Goal: Task Accomplishment & Management: Complete application form

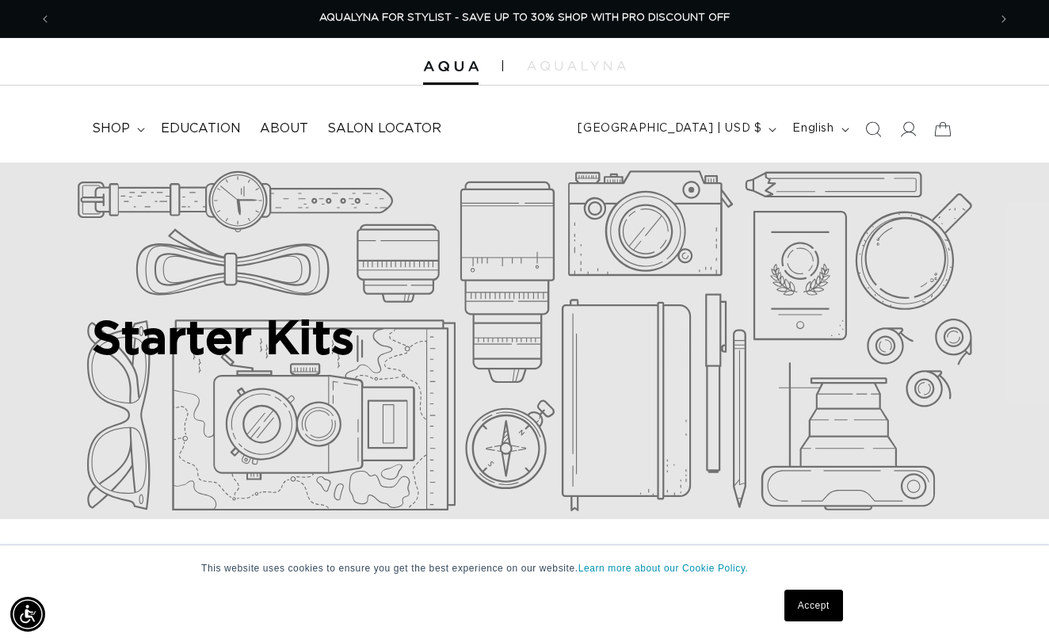
scroll to position [319, 0]
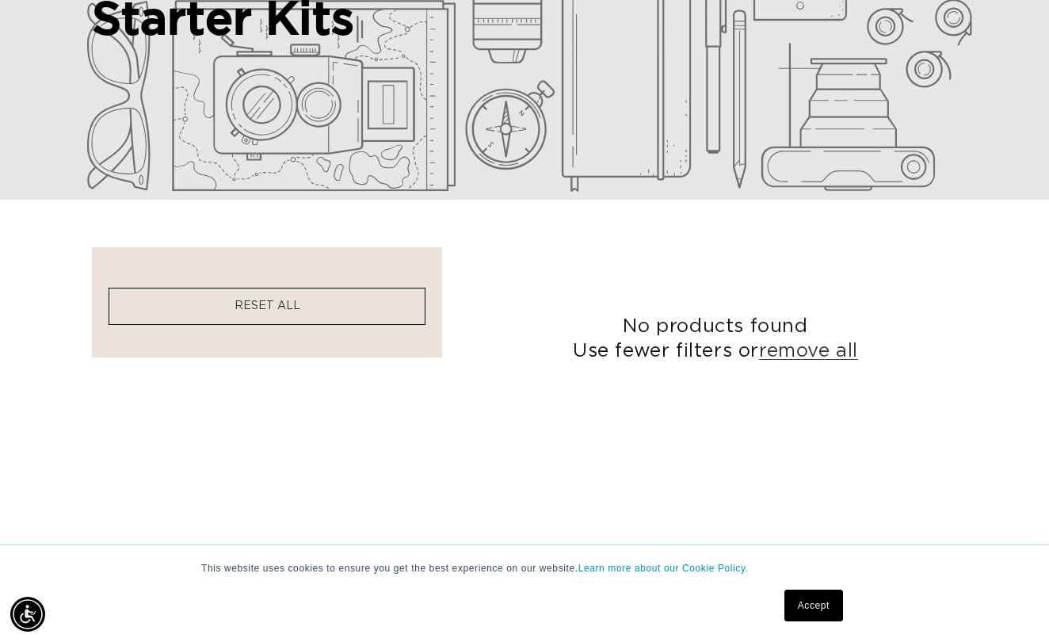
click at [295, 319] on facet-remove "RESET ALL" at bounding box center [267, 306] width 317 height 37
click at [293, 311] on span "RESET ALL" at bounding box center [268, 305] width 66 height 11
click at [813, 355] on link "remove all" at bounding box center [808, 351] width 99 height 25
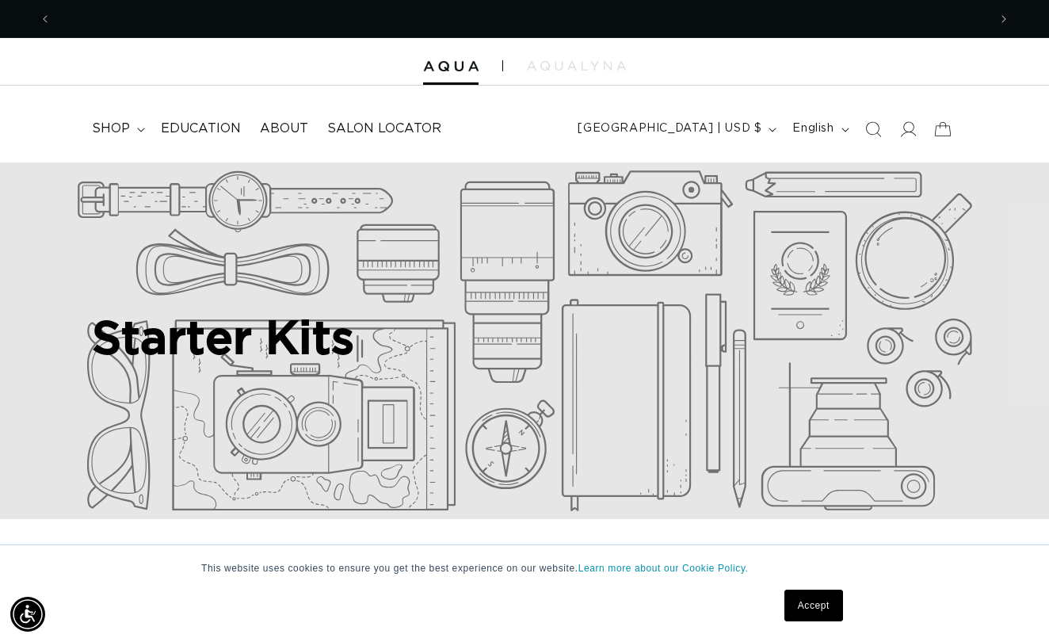
scroll to position [0, 937]
click at [132, 128] on summary "shop" at bounding box center [116, 129] width 69 height 36
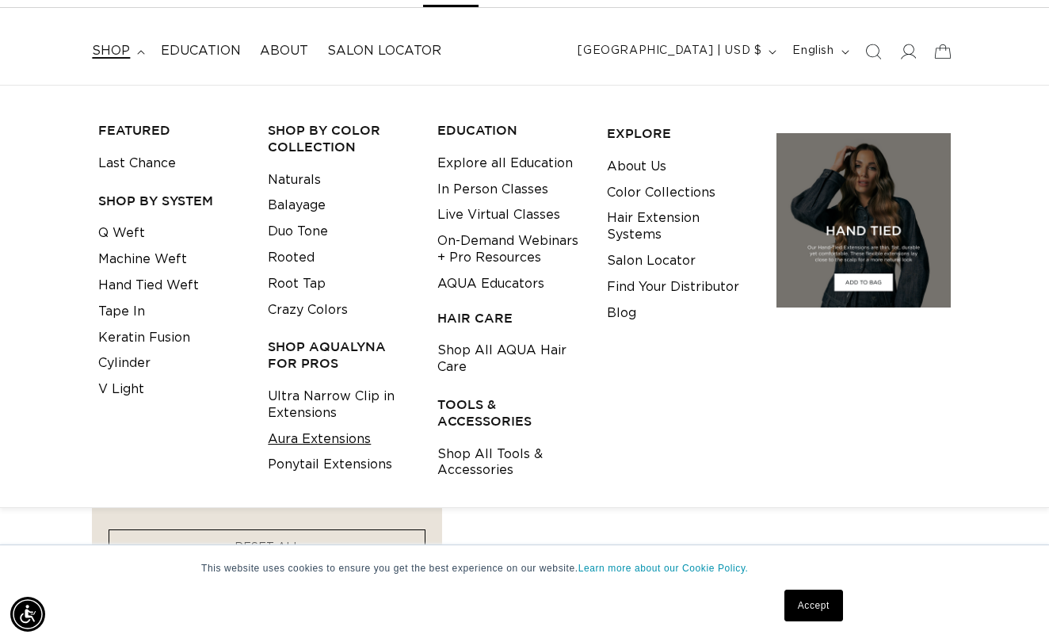
click at [281, 440] on link "Aura Extensions" at bounding box center [319, 439] width 103 height 26
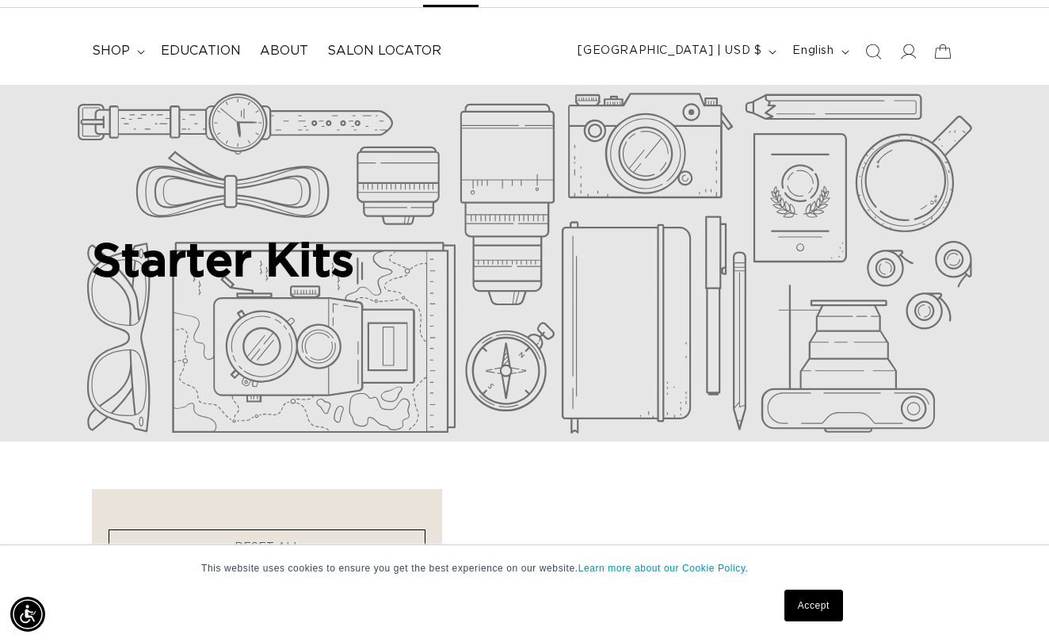
scroll to position [0, 0]
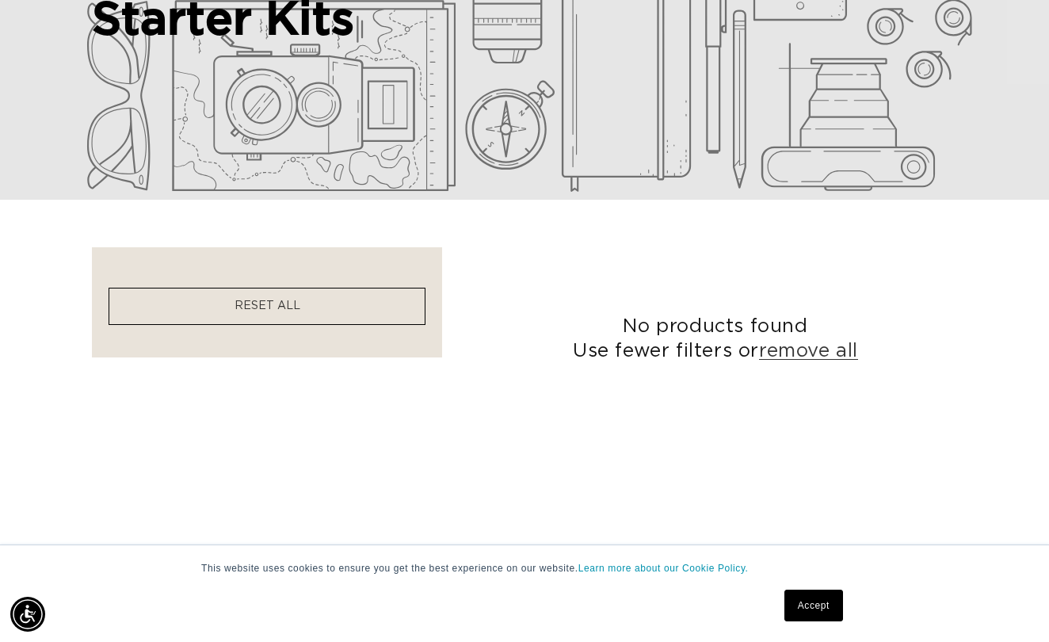
scroll to position [0, 937]
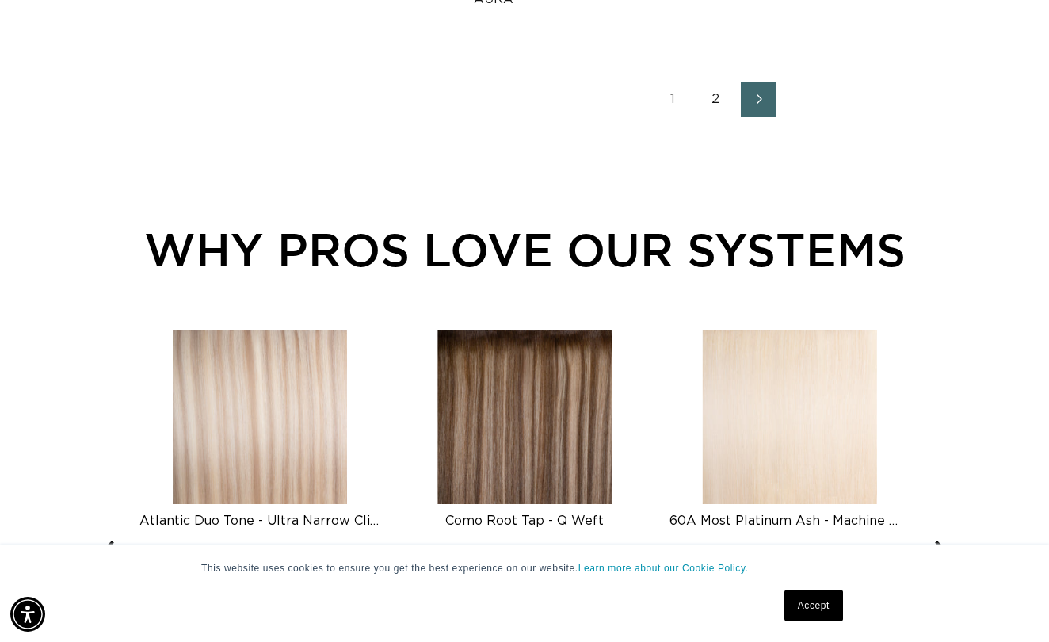
click at [716, 94] on link "2" at bounding box center [715, 99] width 35 height 35
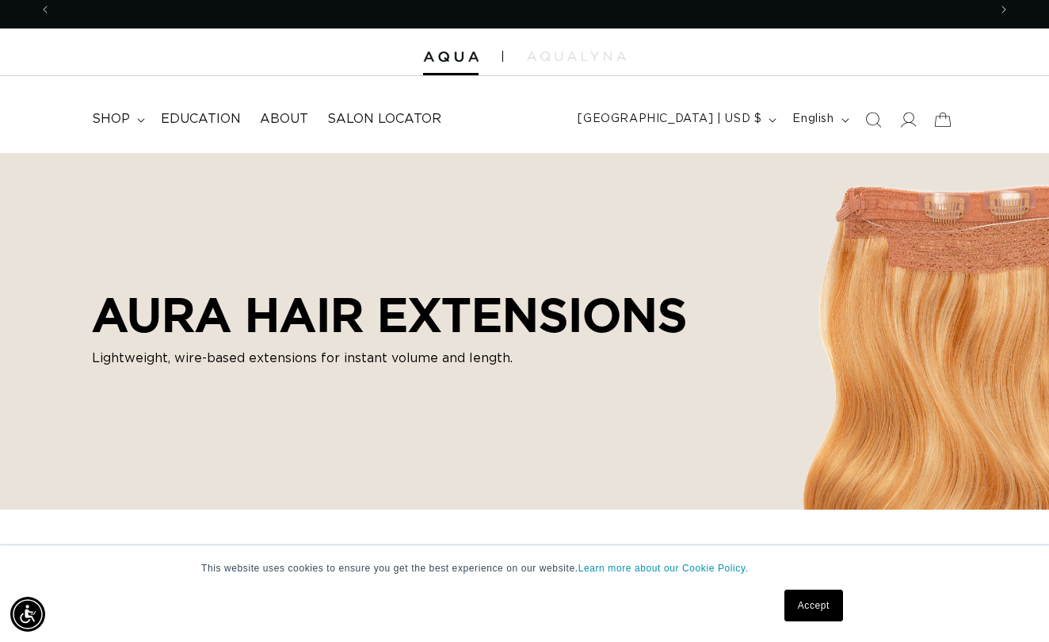
scroll to position [0, 937]
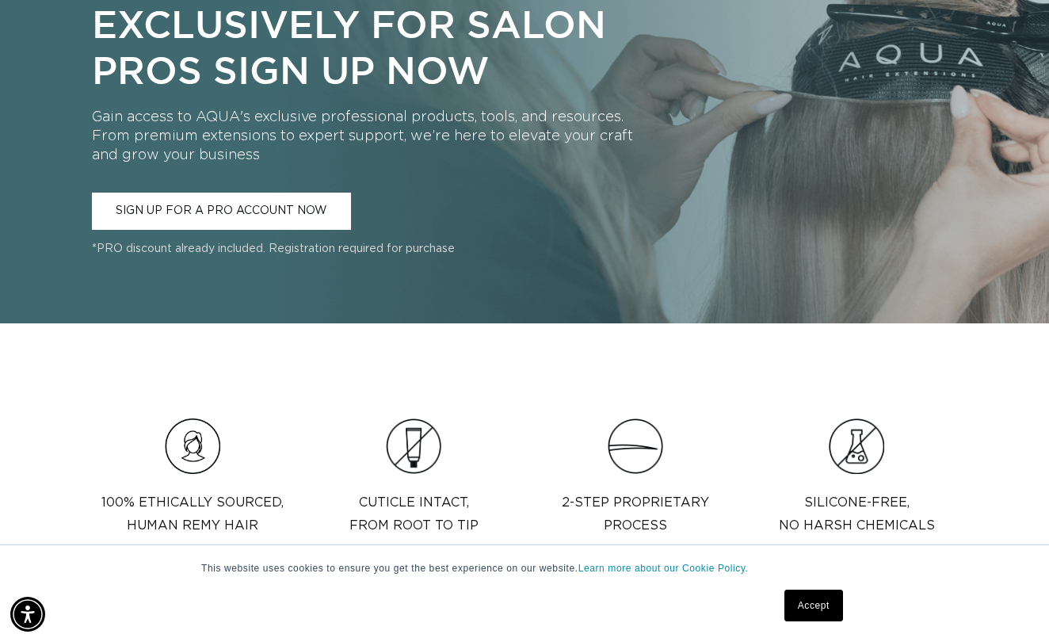
scroll to position [0, 1873]
click at [239, 197] on link "SIGN UP FOR A PRO ACCOUNT NOW" at bounding box center [221, 211] width 259 height 37
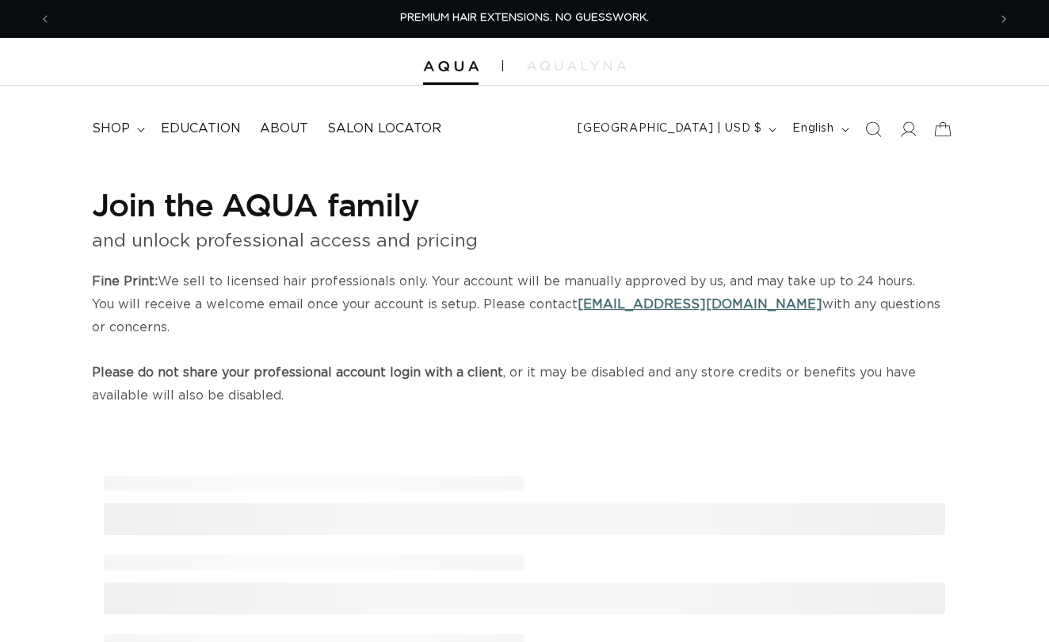
select select "US"
select select "[GEOGRAPHIC_DATA]"
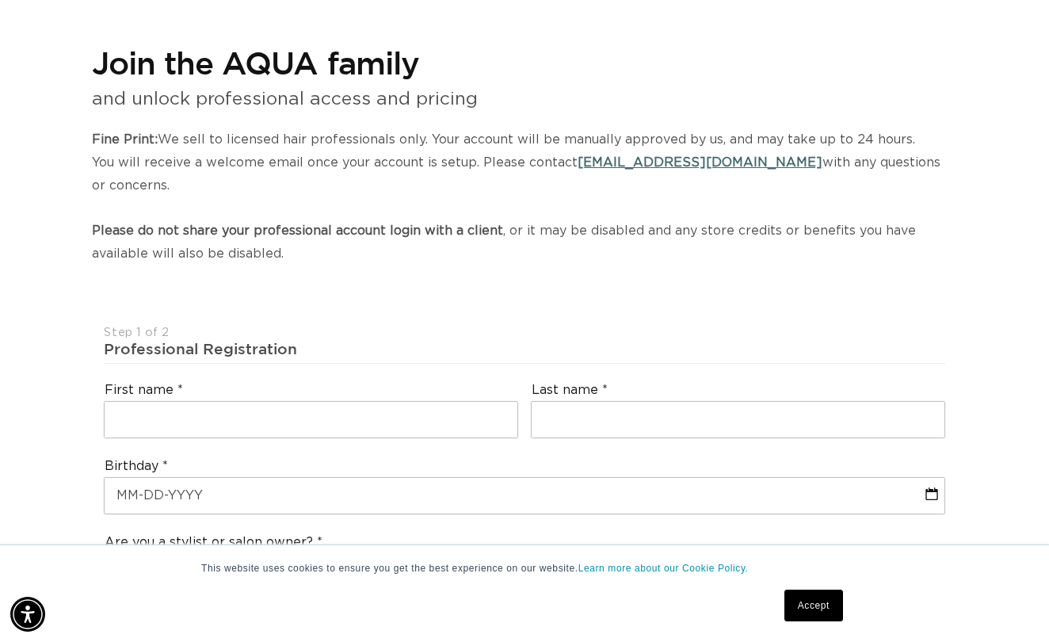
scroll to position [145, 0]
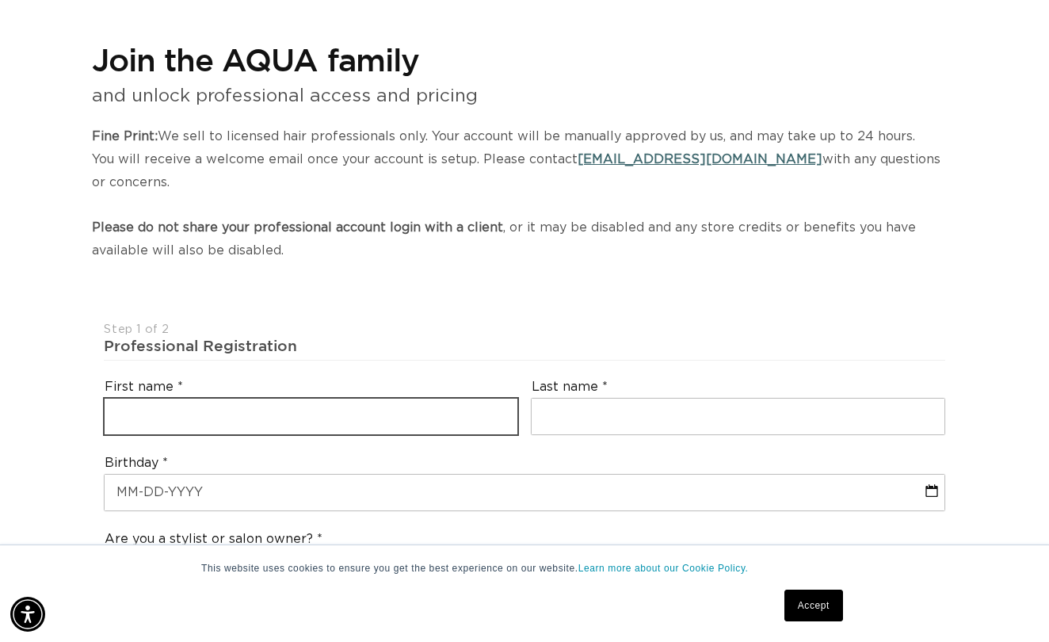
click at [211, 399] on input "text" at bounding box center [311, 417] width 413 height 36
type input "Michelle"
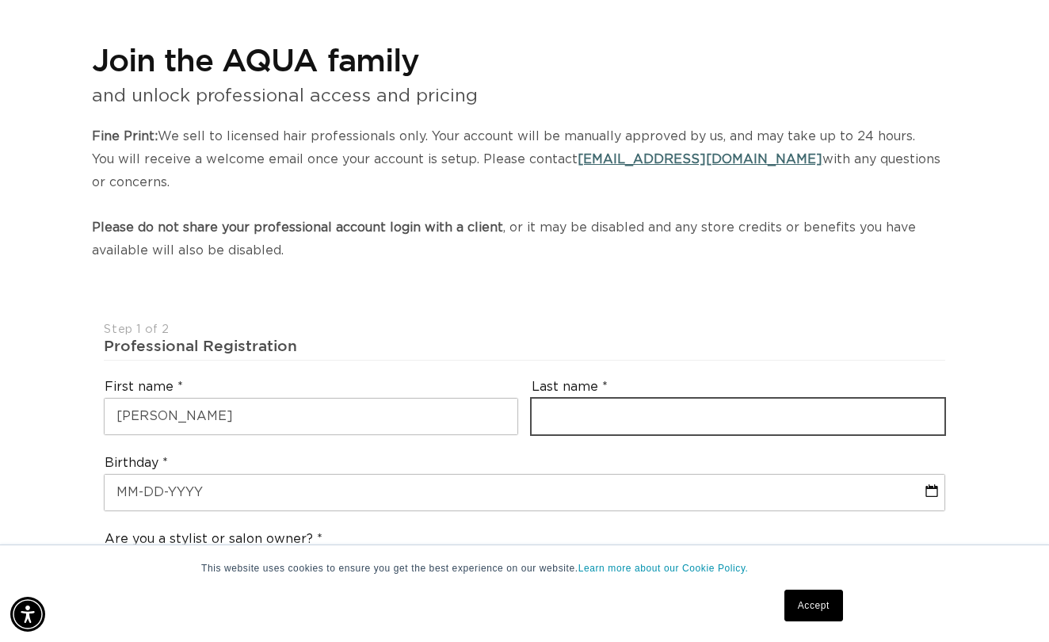
click at [624, 399] on input "text" at bounding box center [738, 417] width 413 height 36
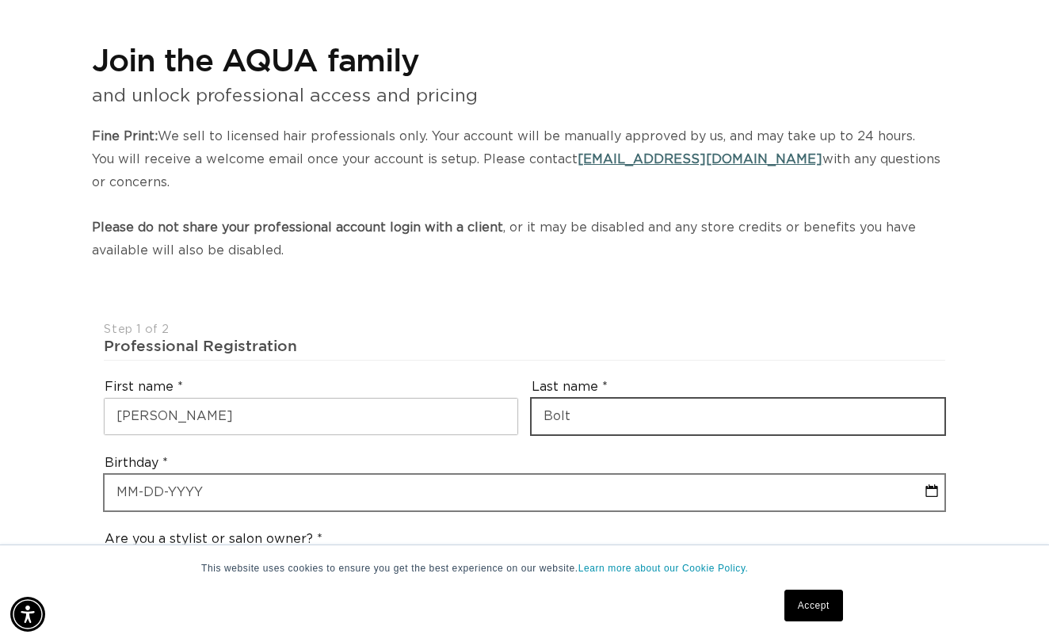
scroll to position [0, 1873]
type input "Bolt"
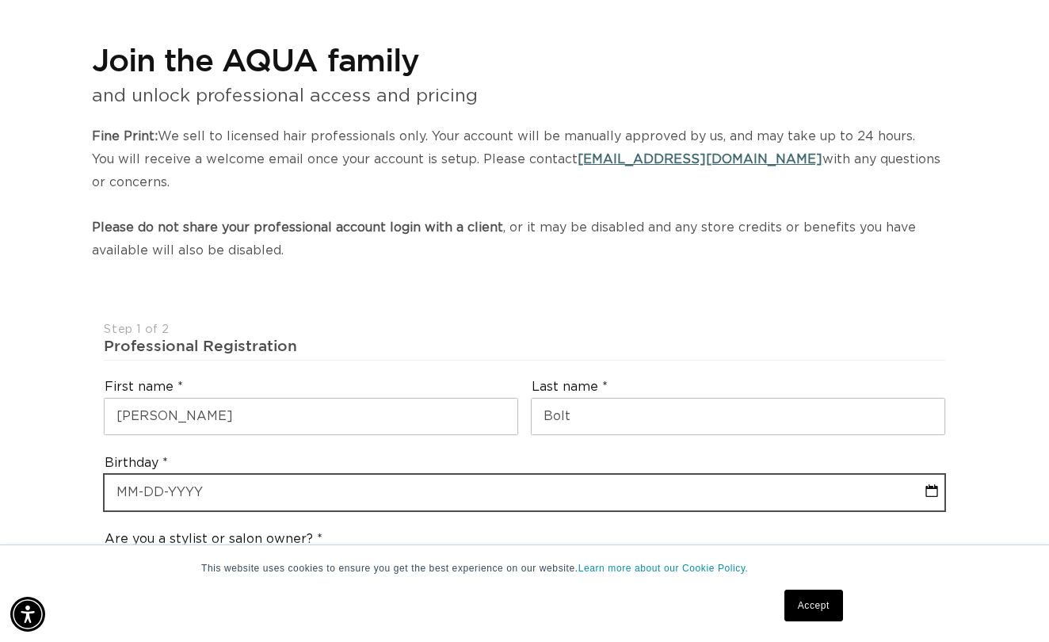
click at [482, 475] on input "text" at bounding box center [524, 493] width 839 height 36
select select "8"
select select "2025"
type input "01"
select select "8"
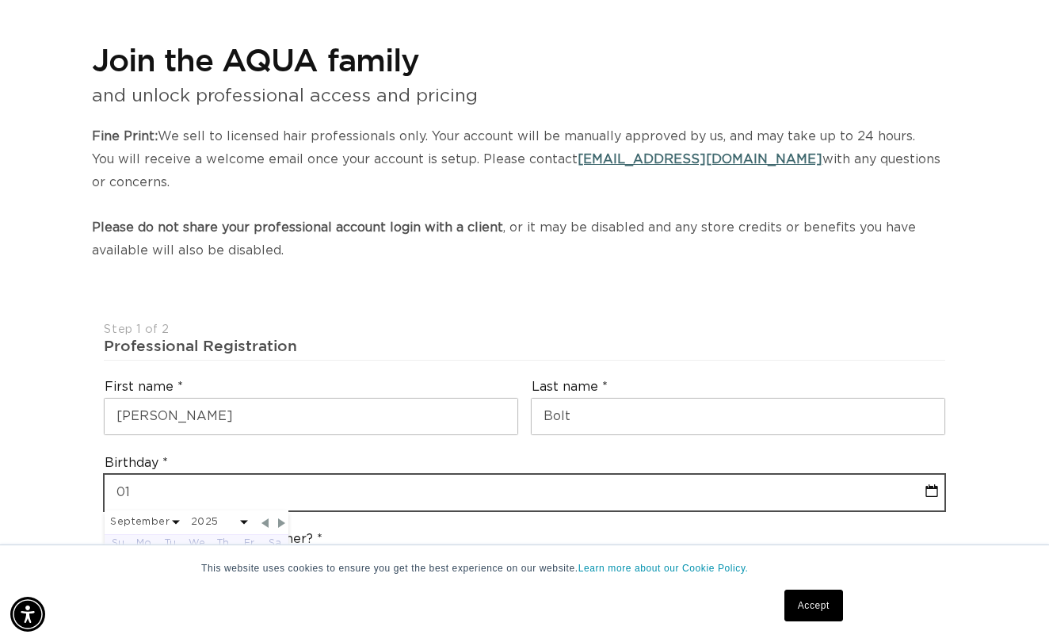
select select "2025"
select select "8"
select select "2025"
type input "01-25"
select select "8"
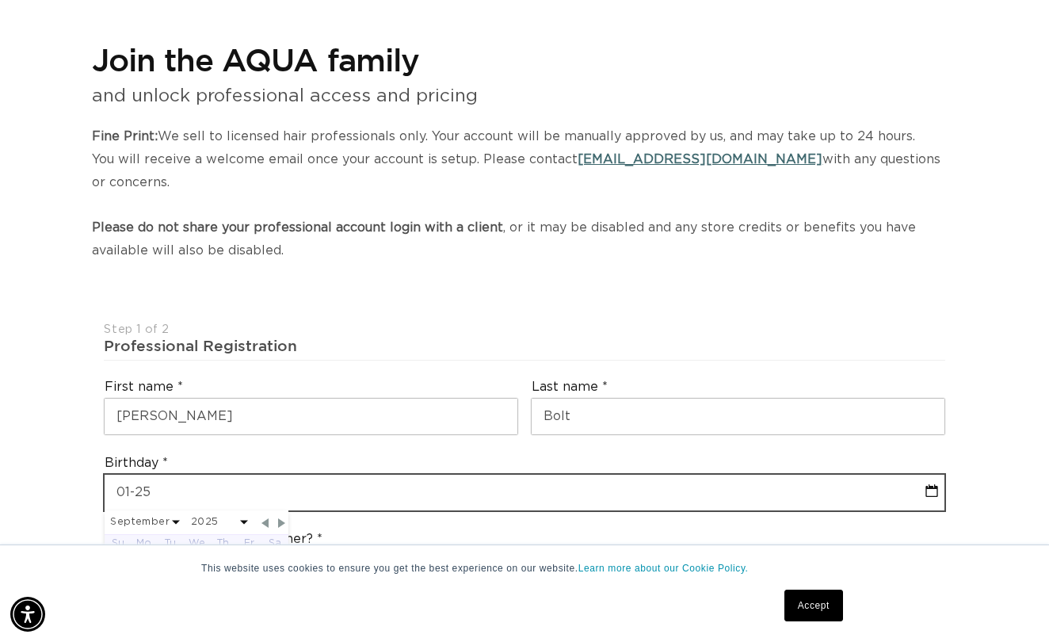
select select "2025"
type input "01-25-1"
select select "8"
select select "2025"
type input "01-25-1990"
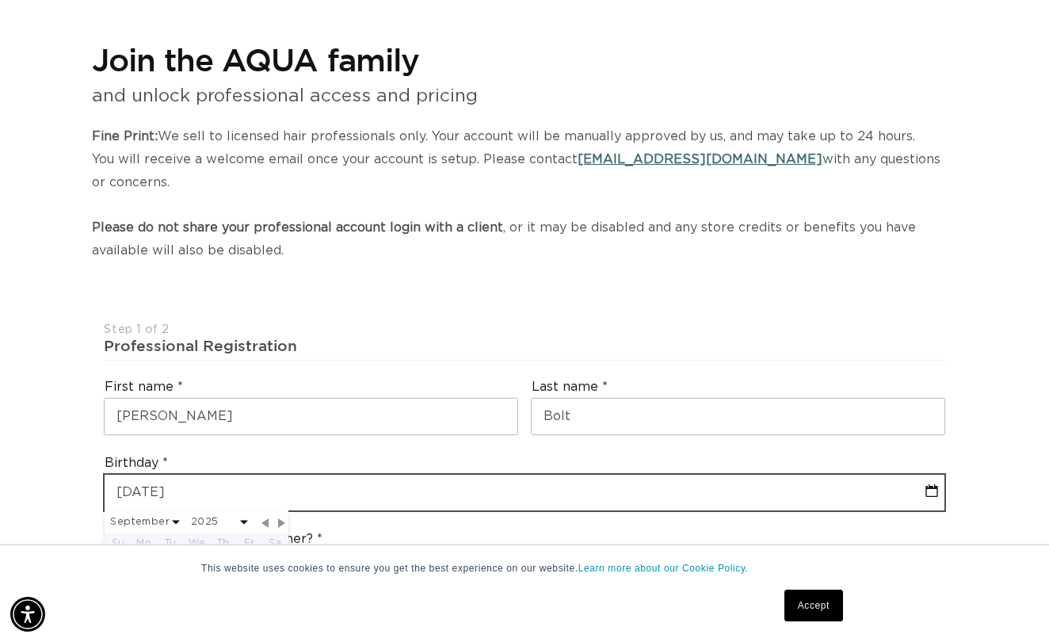
select select "1990"
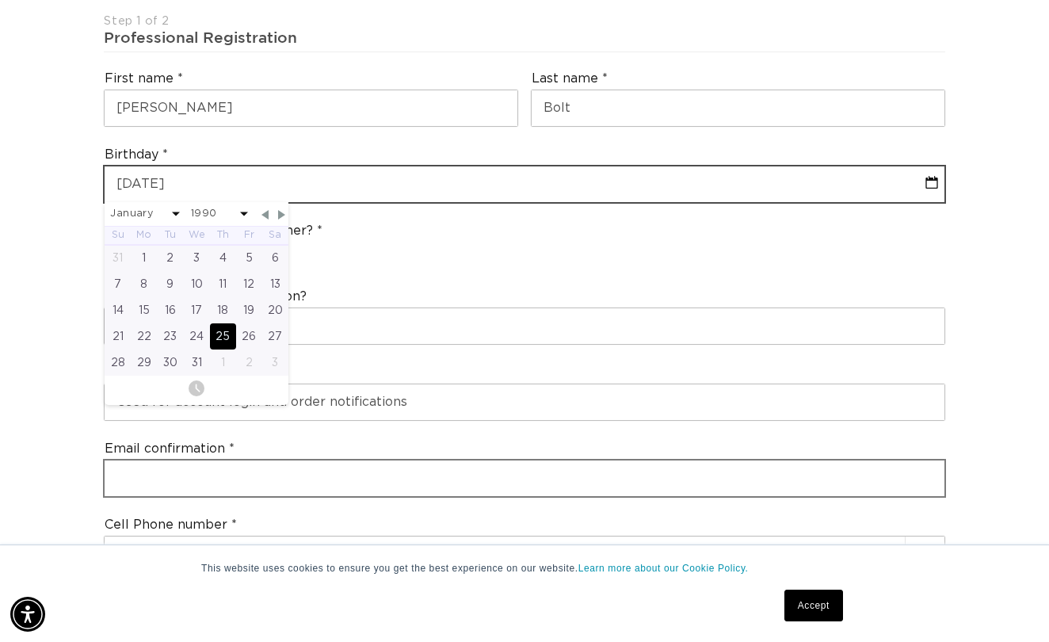
scroll to position [463, 0]
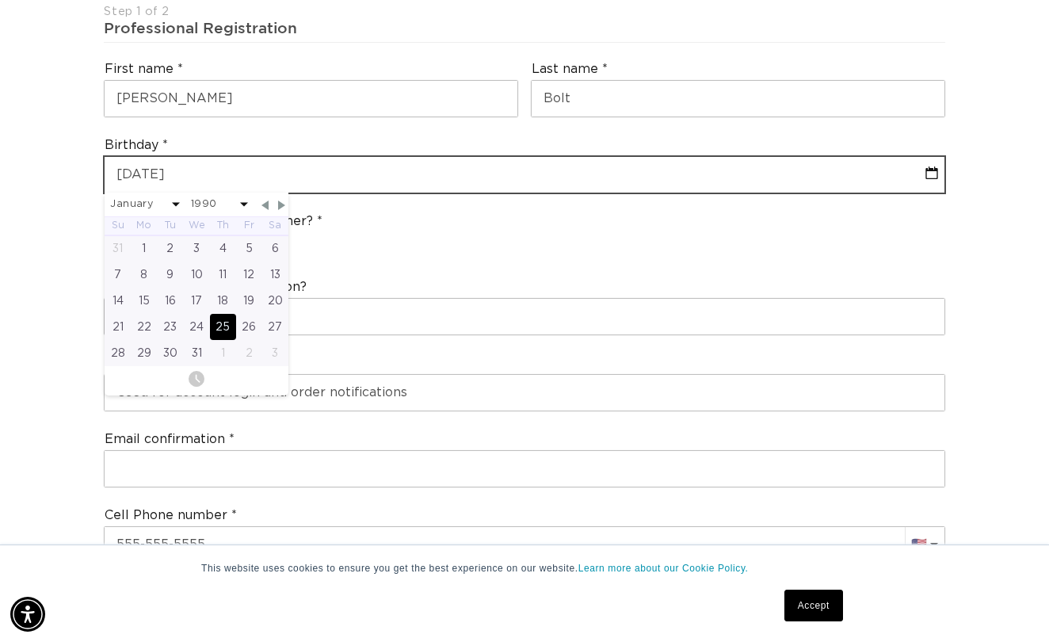
type input "01-25-1990"
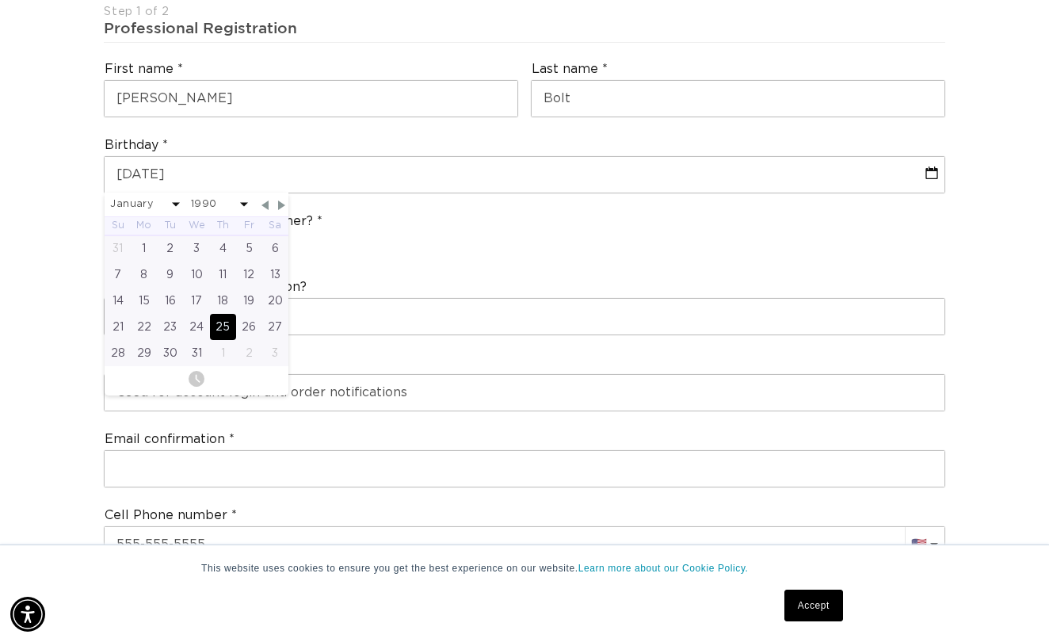
click at [464, 239] on div "Are you a stylist or salon owner? Stylist Salon Owner" at bounding box center [523, 236] width 853 height 60
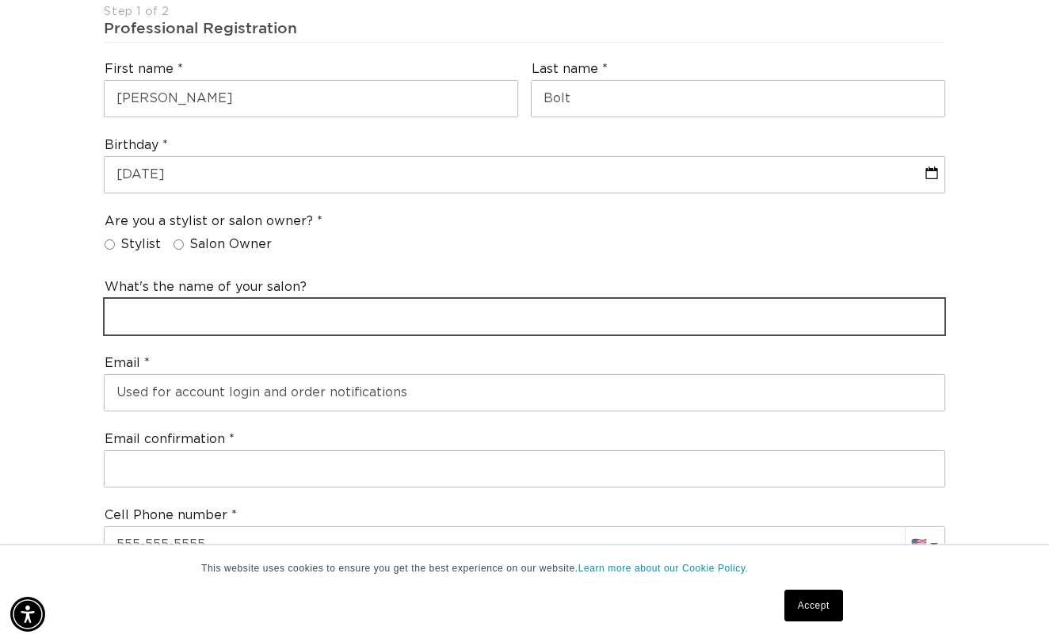
click at [391, 299] on input "text" at bounding box center [524, 317] width 839 height 36
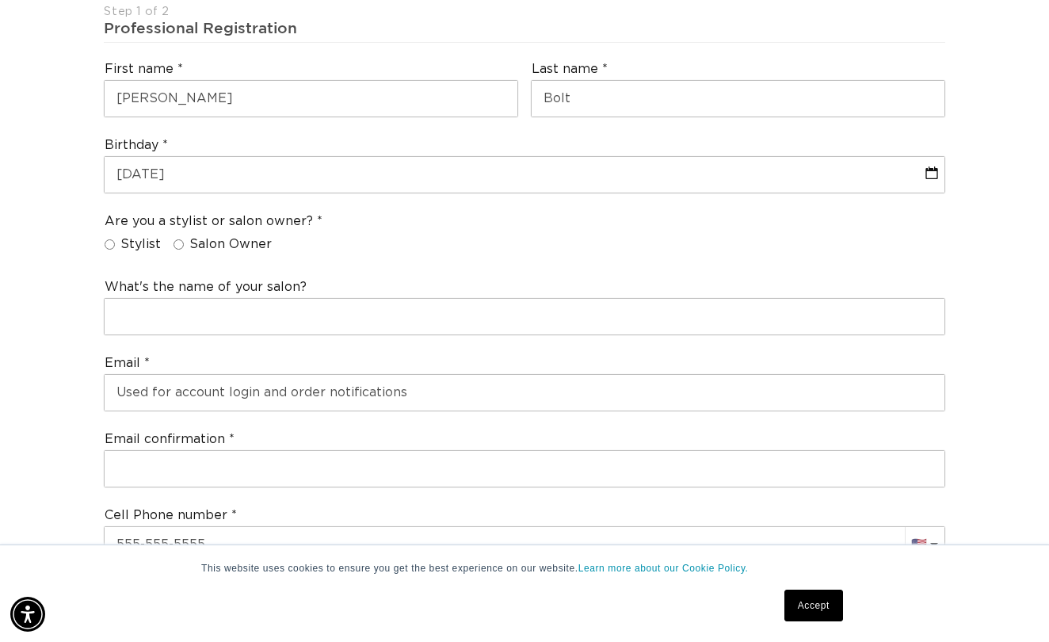
click at [176, 239] on input "Salon Owner" at bounding box center [179, 244] width 10 height 10
radio input "true"
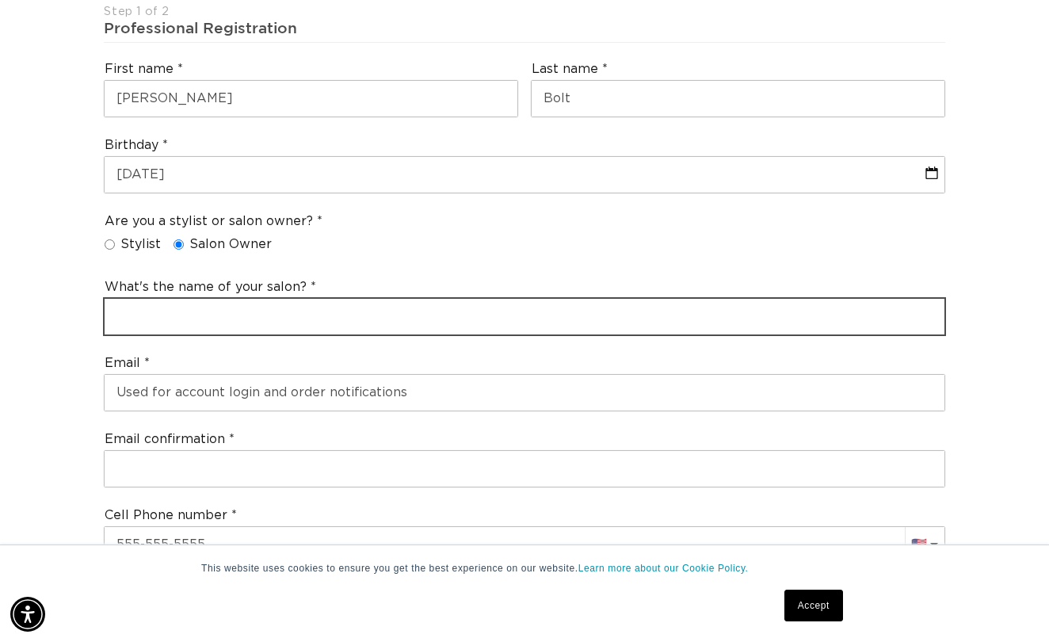
click at [177, 299] on input "text" at bounding box center [524, 317] width 839 height 36
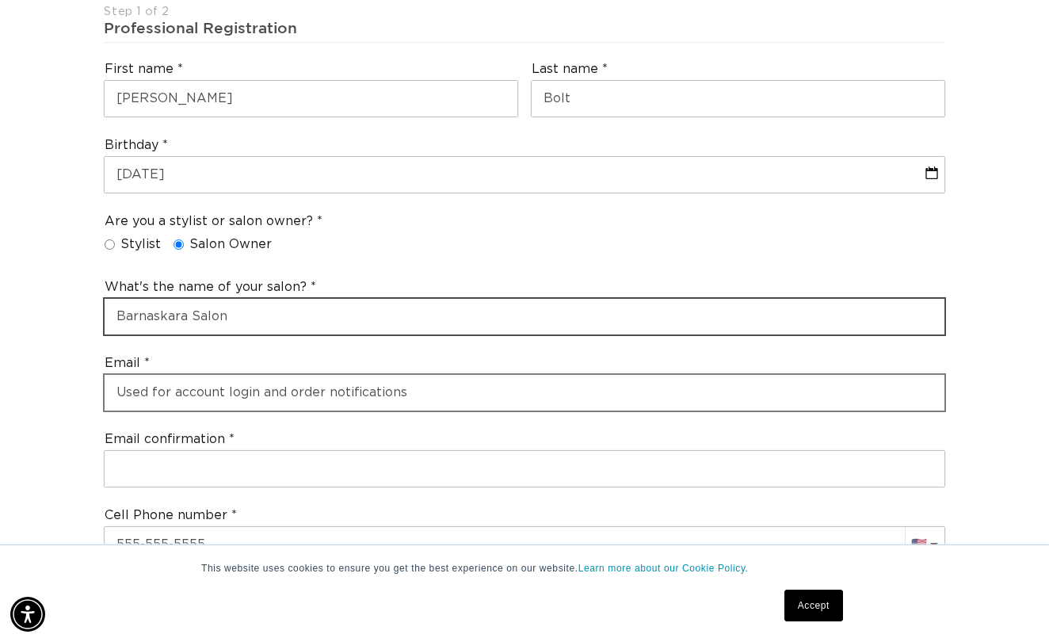
type input "Barnaskara Salon"
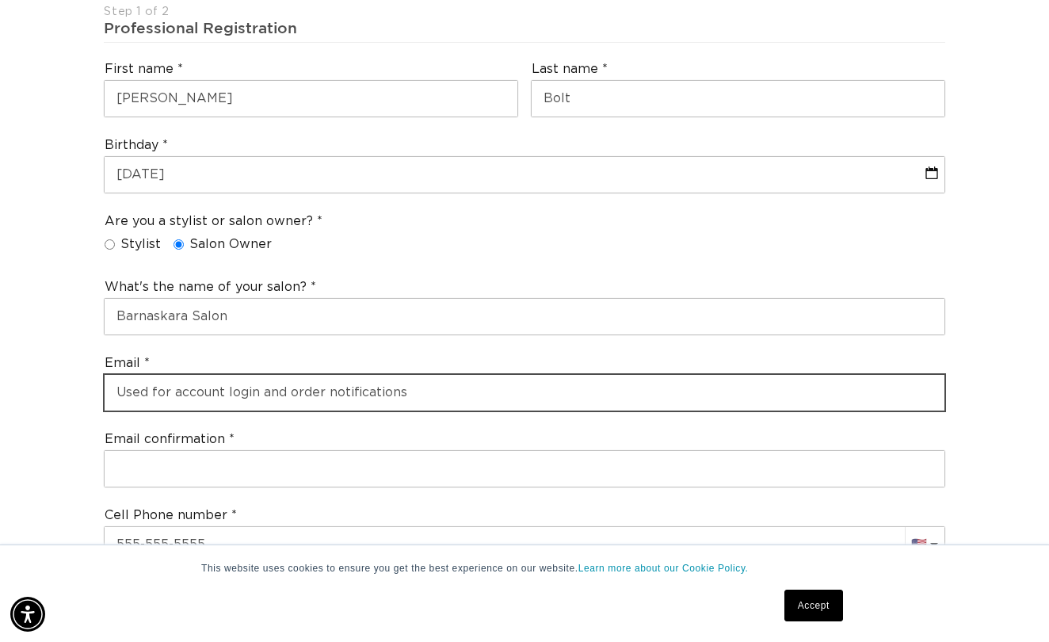
click at [165, 375] on input "email" at bounding box center [524, 393] width 839 height 36
type input "michelle@barnaskara.com"
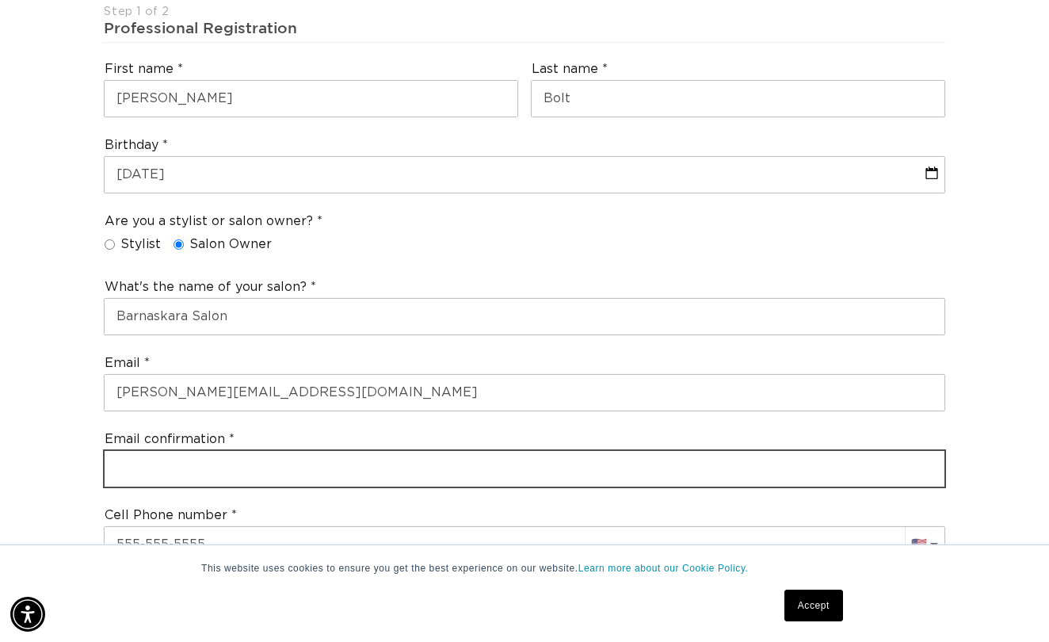
type input "michelle@barnaskara.com"
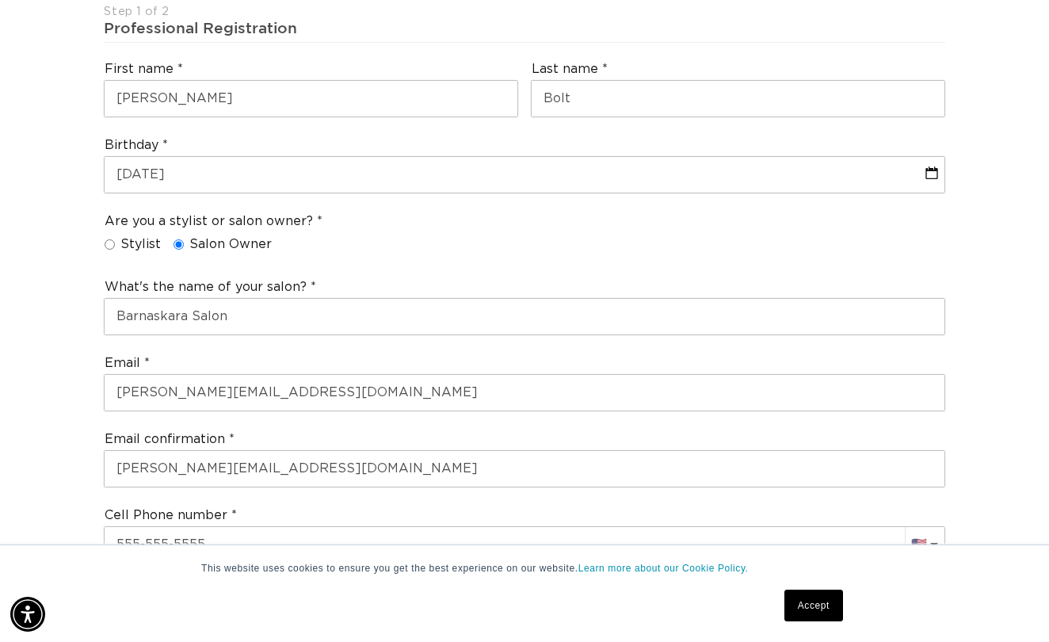
select select "North Carolina"
type input "28748"
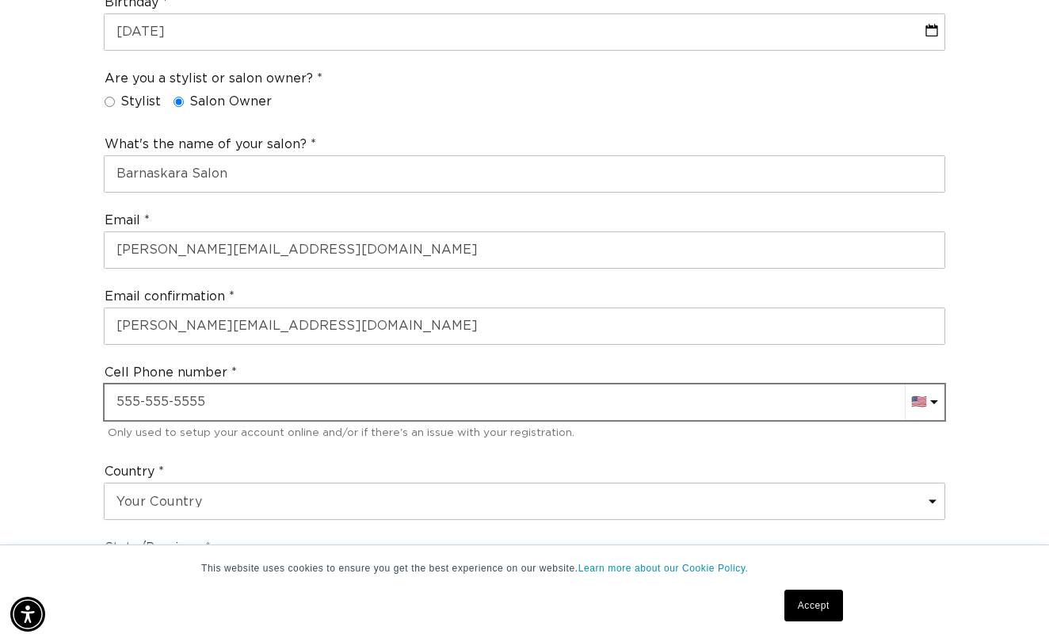
scroll to position [0, 1873]
click at [315, 385] on input "+1" at bounding box center [524, 402] width 839 height 36
type input "+1 828 712 7064"
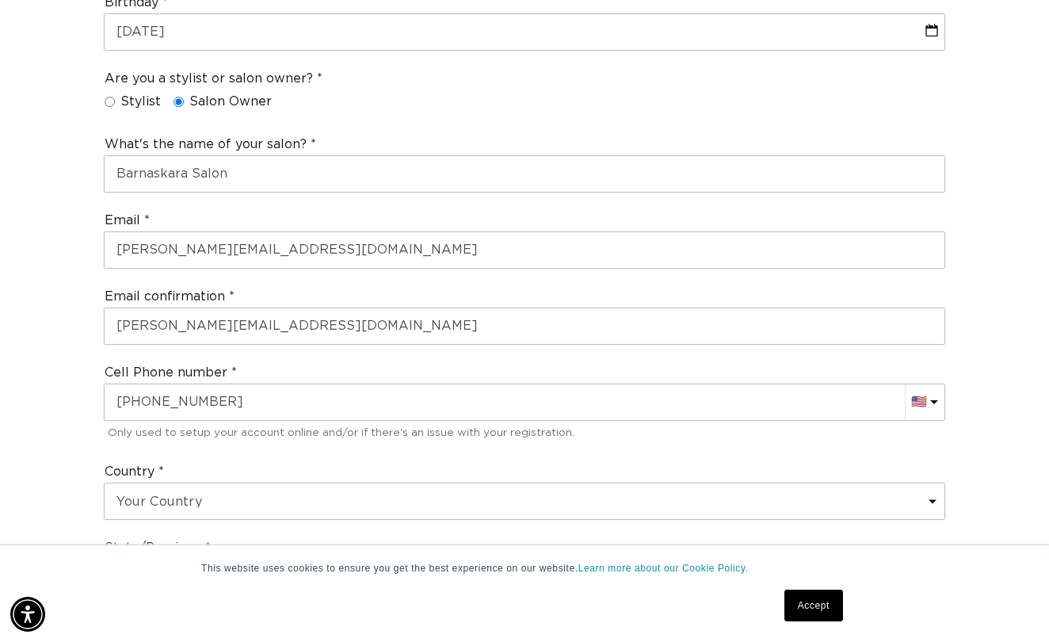
click at [251, 246] on div "Email michelle@barnaskara.com" at bounding box center [523, 240] width 853 height 70
click at [254, 283] on div "Email confirmation michelle@barnaskara.com" at bounding box center [523, 316] width 853 height 70
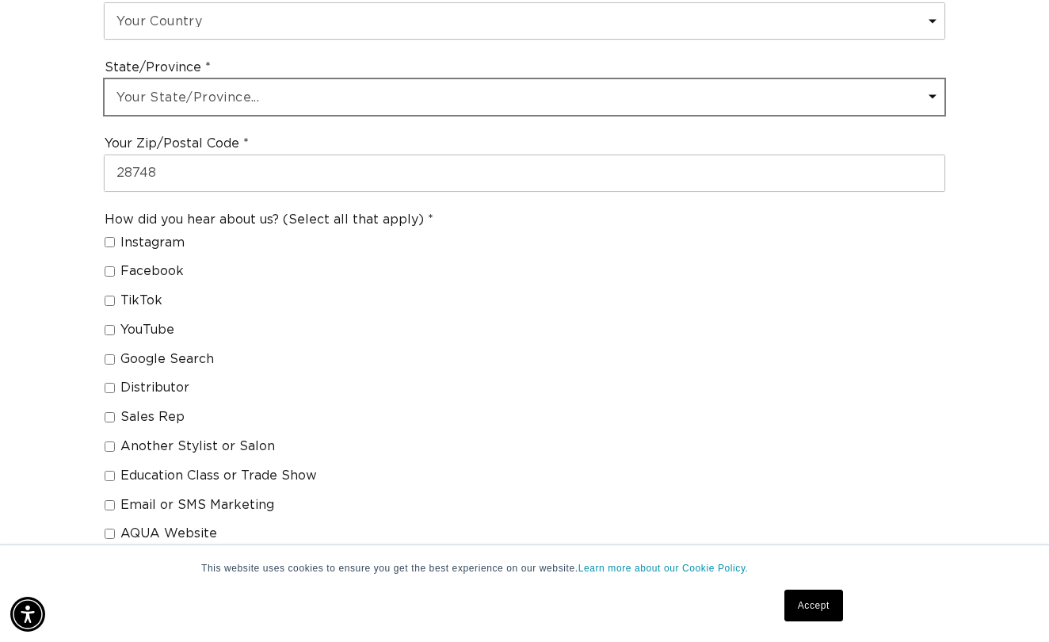
scroll to position [1079, 0]
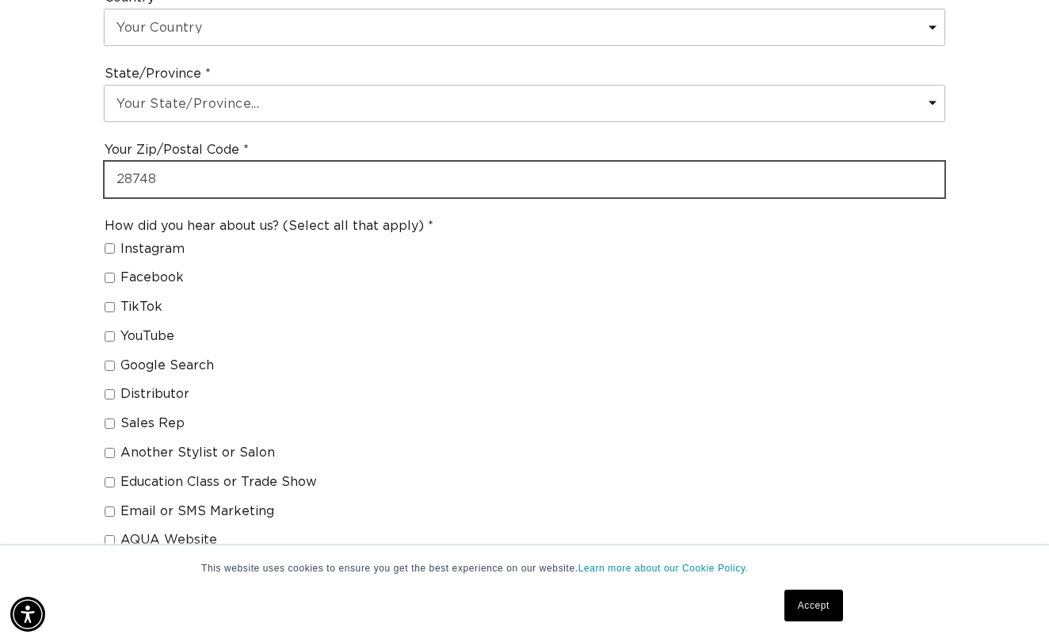
click at [195, 162] on input "28748" at bounding box center [524, 180] width 839 height 36
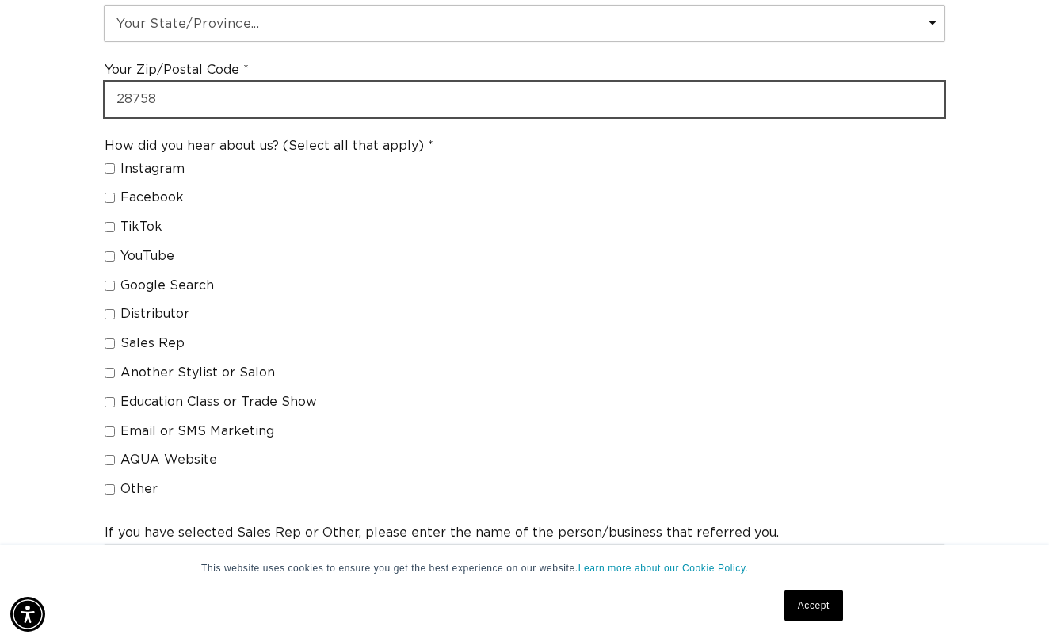
scroll to position [1164, 0]
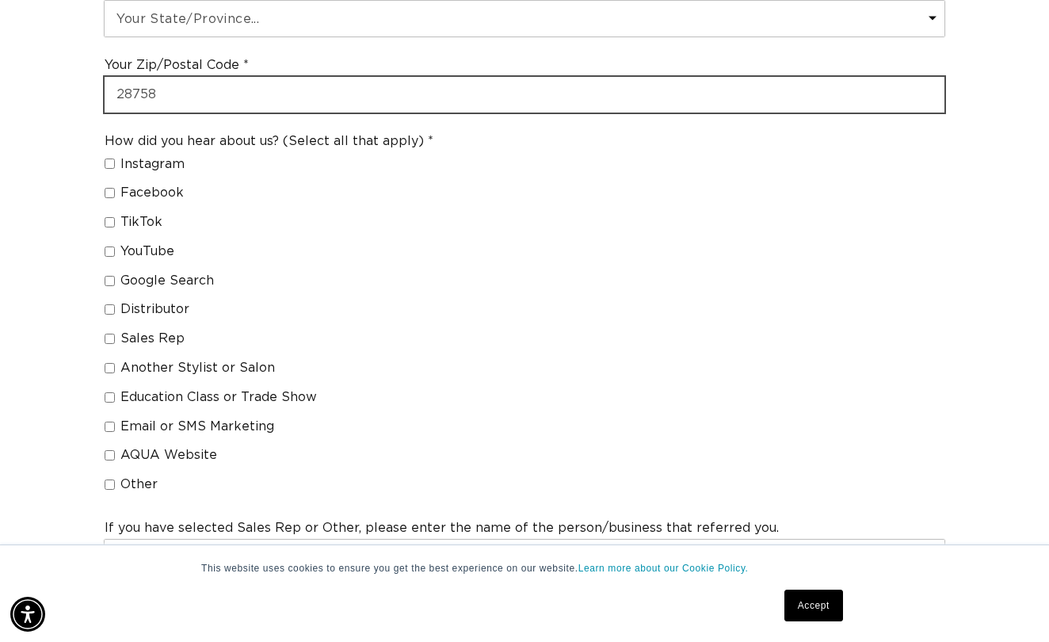
type input "28758"
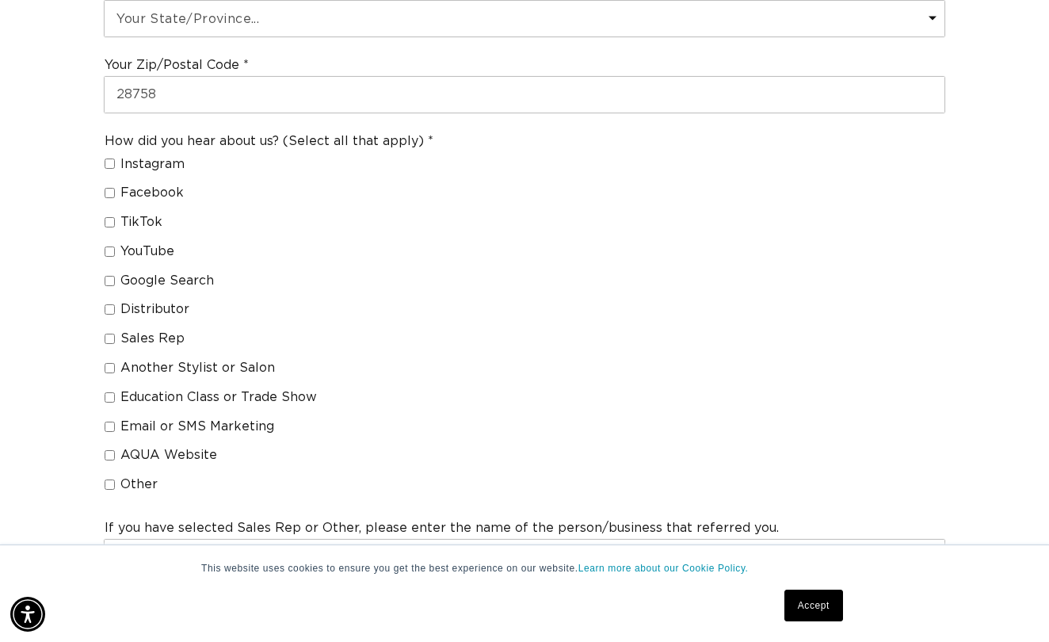
click at [112, 363] on input "Another Stylist or Salon" at bounding box center [110, 368] width 10 height 10
checkbox input "true"
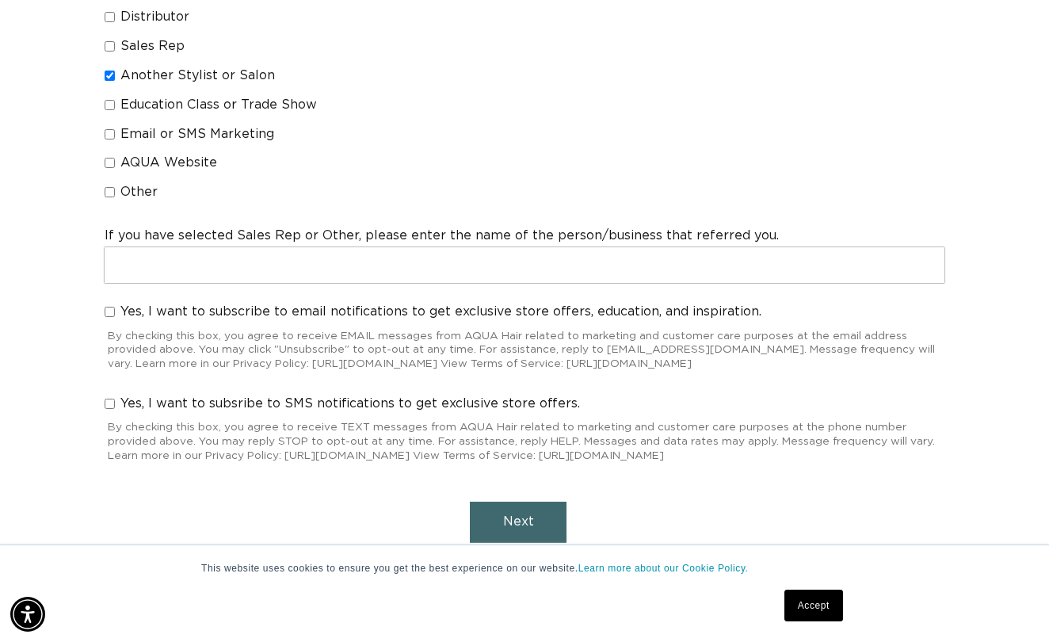
scroll to position [0, 1873]
click at [105, 307] on input "Yes, I want to subscribe to email notifications to get exclusive store offers, …" at bounding box center [110, 312] width 10 height 10
checkbox input "true"
click at [507, 522] on span "Next" at bounding box center [518, 521] width 31 height 13
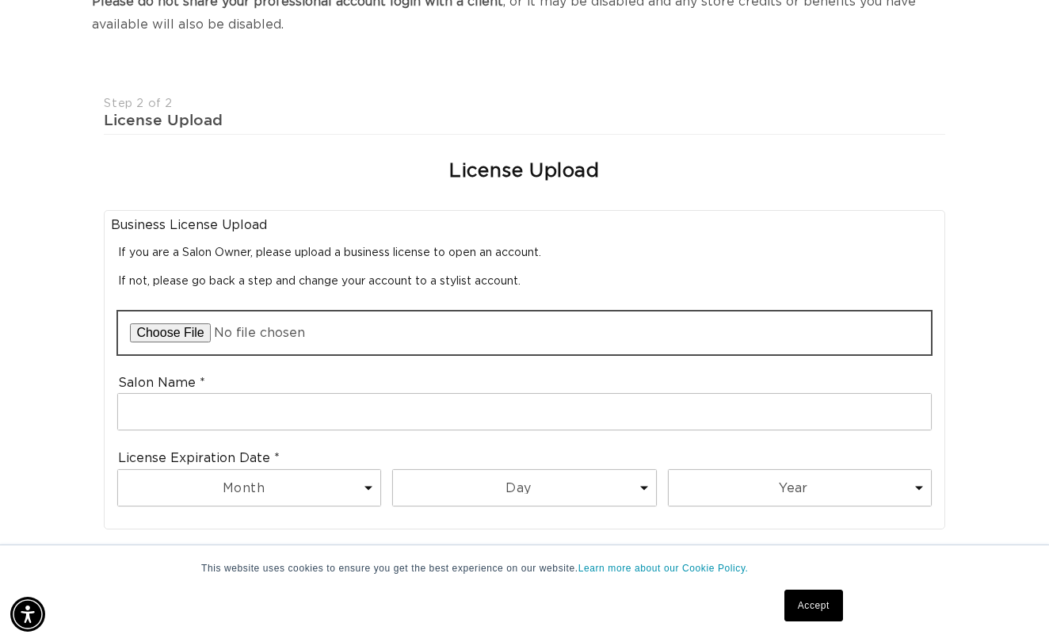
click at [176, 311] on input "file" at bounding box center [524, 332] width 812 height 43
click at [175, 311] on input "file" at bounding box center [524, 332] width 812 height 43
type input "C:\fakepath\S-120601.pdf"
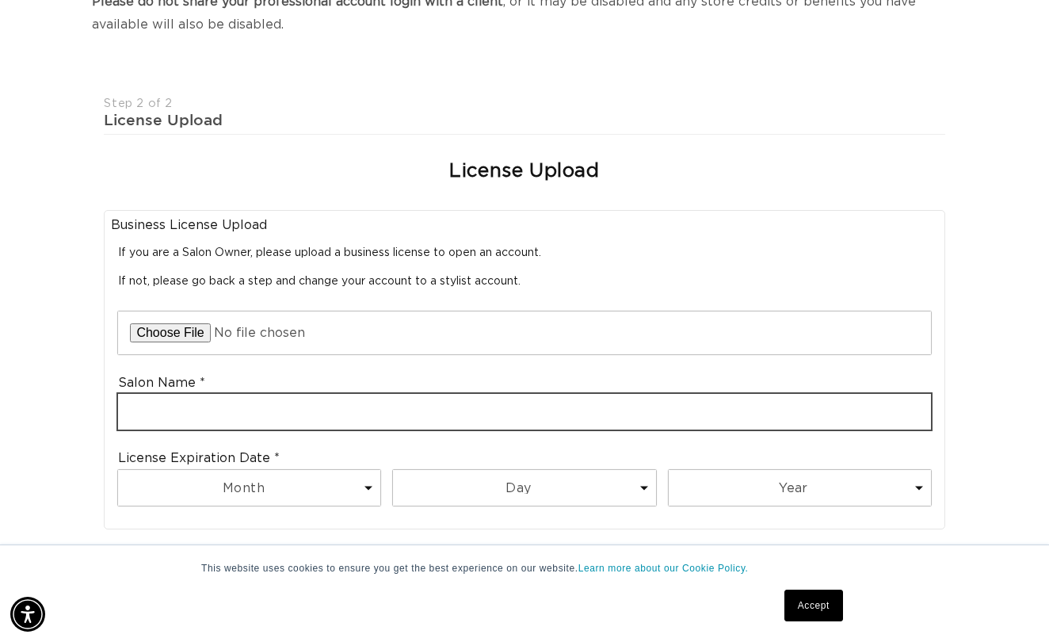
click at [483, 403] on input "text" at bounding box center [524, 412] width 812 height 36
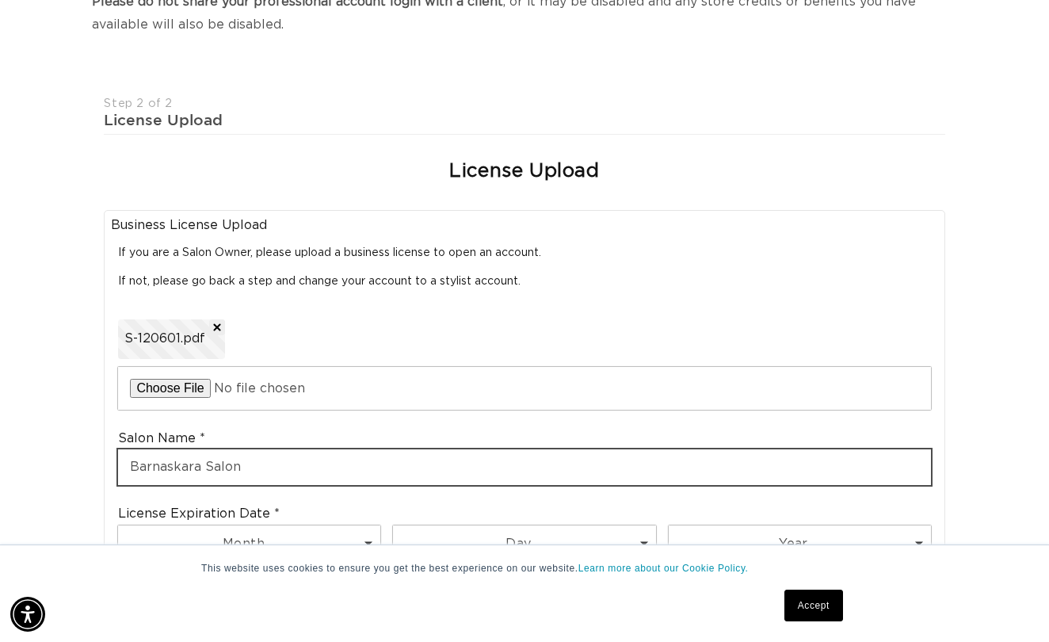
type input "Barnaskara Salon"
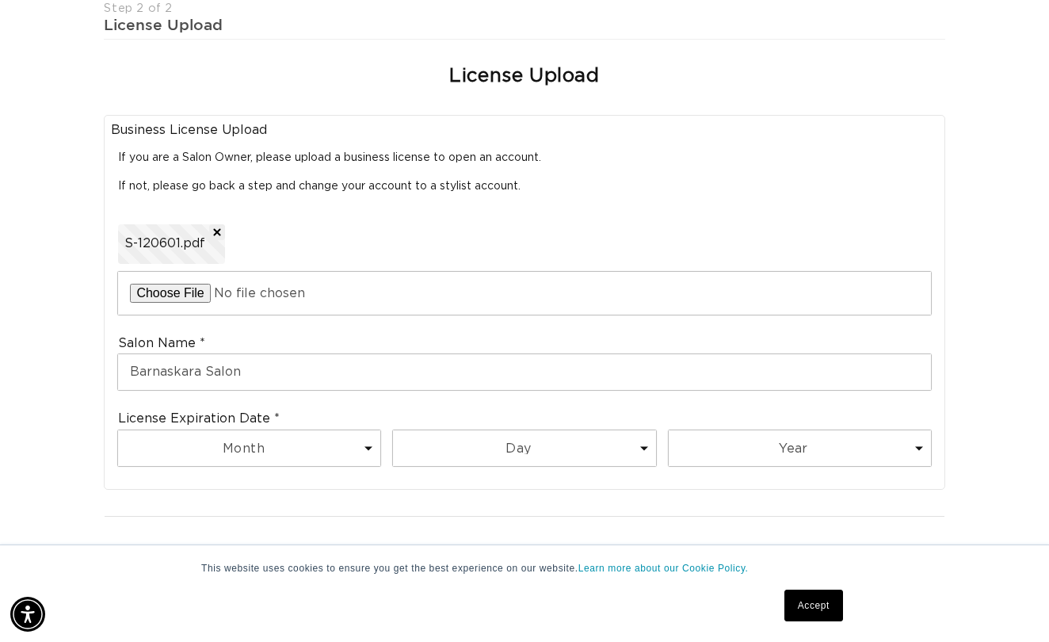
scroll to position [0, 937]
click at [269, 433] on select "Month 1 2 3 4 5 6 7 8 9 10 11 12" at bounding box center [249, 448] width 262 height 36
select select "2"
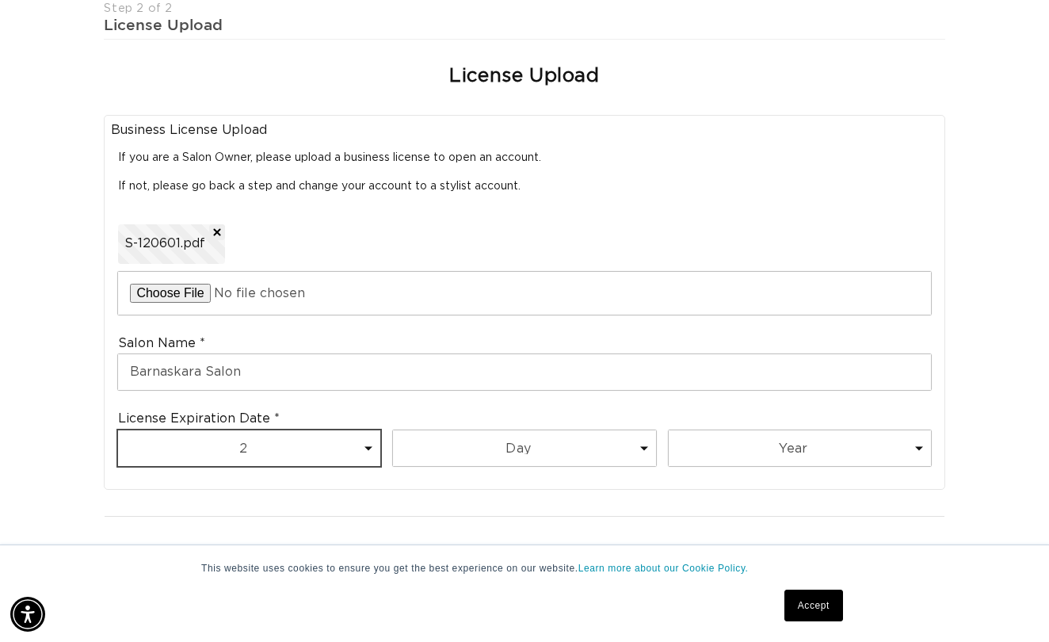
click at [118, 430] on select "Month 1 2 3 4 5 6 7 8 9 10 11 12" at bounding box center [249, 448] width 262 height 36
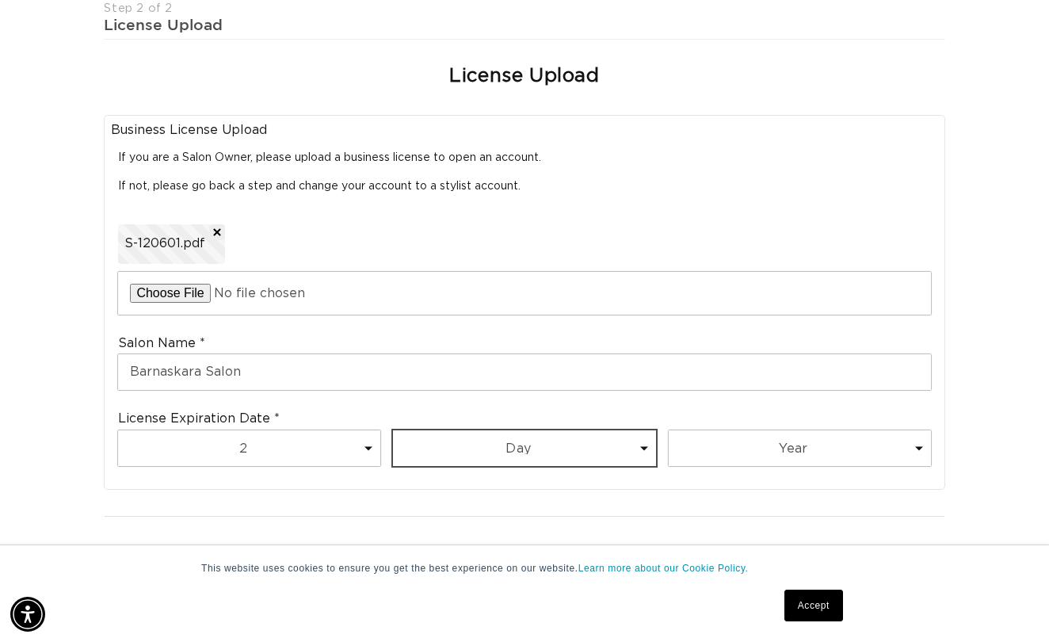
click at [490, 430] on select "Day 1 2 3 4 5 6 7 8 9 10 11 12 13 14 15 16 17 18 19 20 21 22 23 24 25 26 27 28 …" at bounding box center [524, 448] width 262 height 36
select select "1"
click at [393, 430] on select "Day 1 2 3 4 5 6 7 8 9 10 11 12 13 14 15 16 17 18 19 20 21 22 23 24 25 26 27 28 …" at bounding box center [524, 448] width 262 height 36
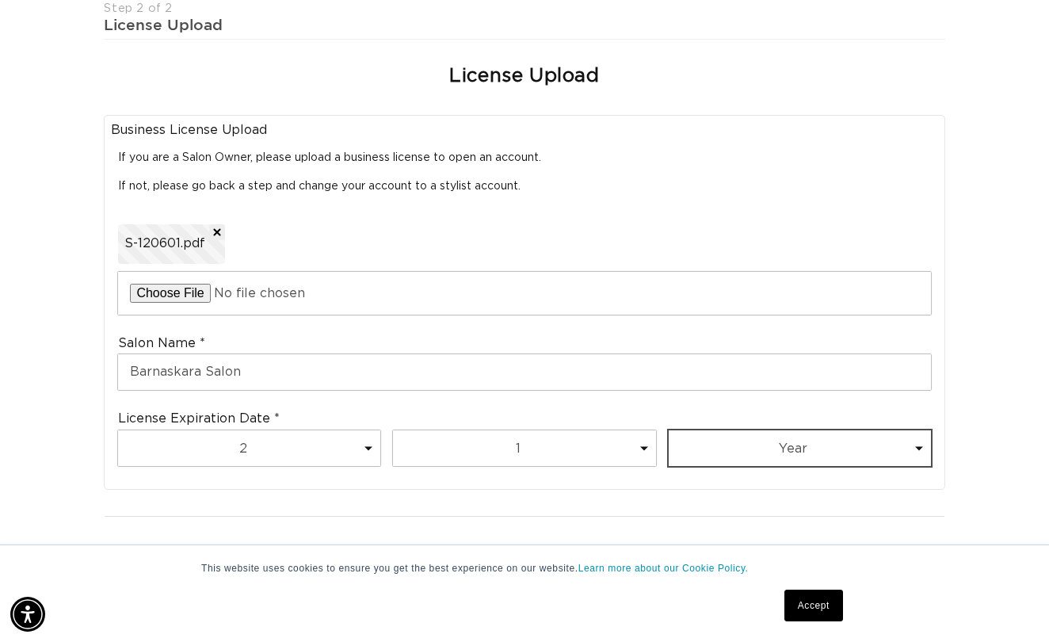
click at [746, 430] on select "Year 2025 2026 2027 2028 2029 2030 2031 2032 2033 2034 2035 2036 2037 2038 2039…" at bounding box center [800, 448] width 262 height 36
select select "2026"
click at [669, 430] on select "Year 2025 2026 2027 2028 2029 2030 2031 2032 2033 2034 2035 2036 2037 2038 2039…" at bounding box center [800, 448] width 262 height 36
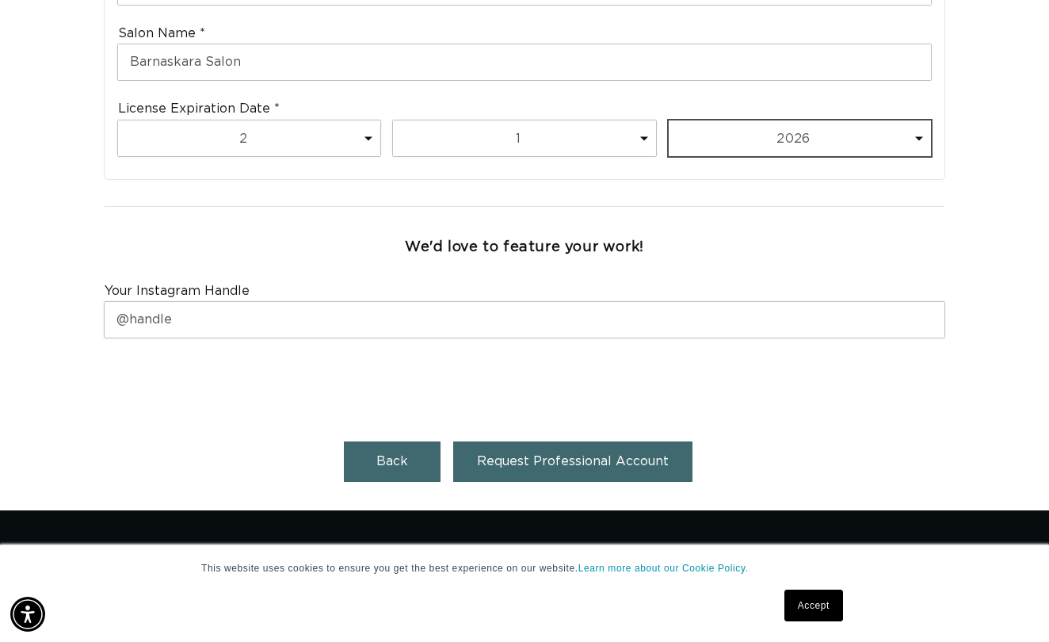
scroll to position [0, 937]
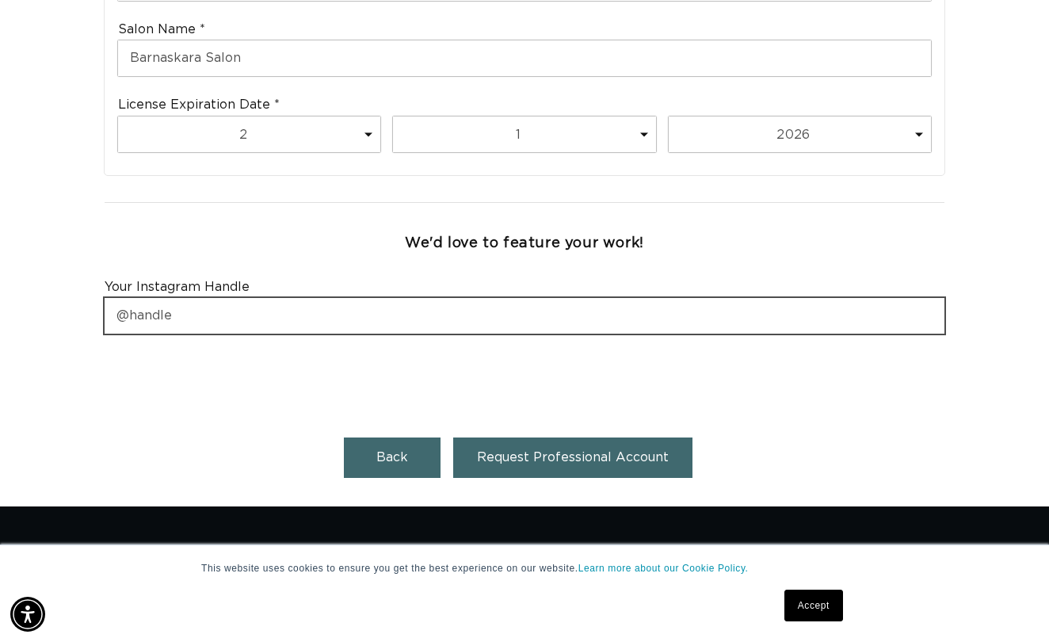
click at [429, 298] on input "text" at bounding box center [524, 316] width 839 height 36
type input "@barnaskarasalon"
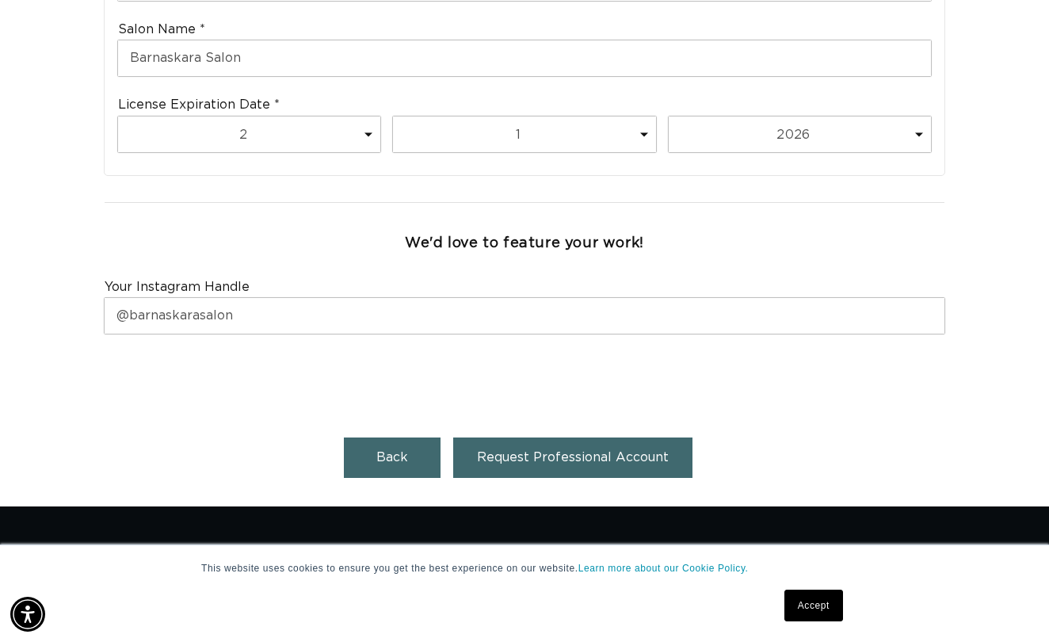
click at [548, 451] on span "Request Professional Account" at bounding box center [573, 457] width 192 height 13
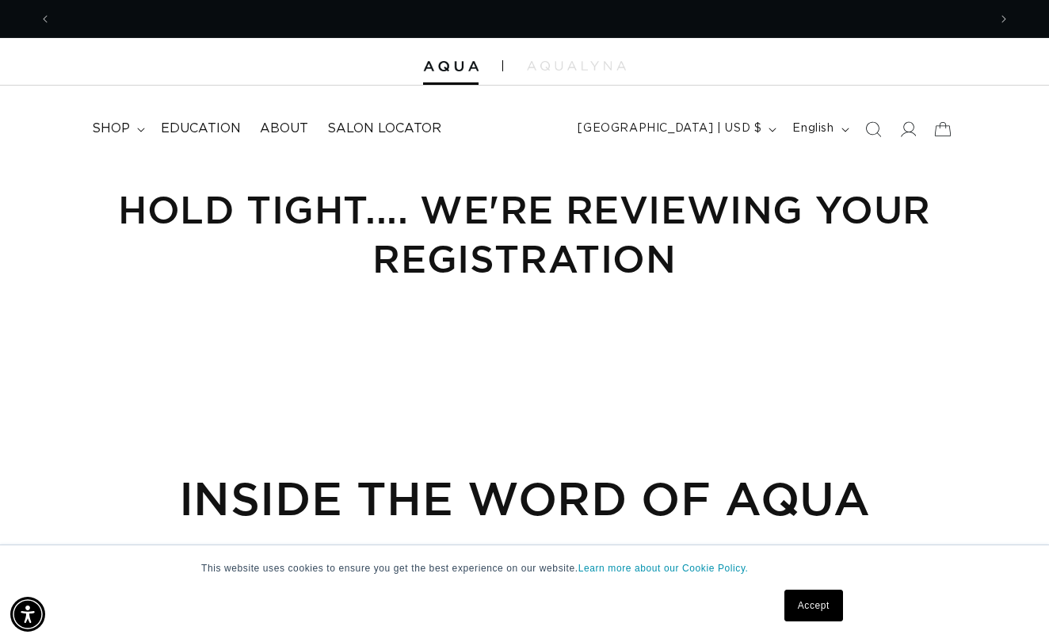
scroll to position [0, 937]
